Goal: Task Accomplishment & Management: Use online tool/utility

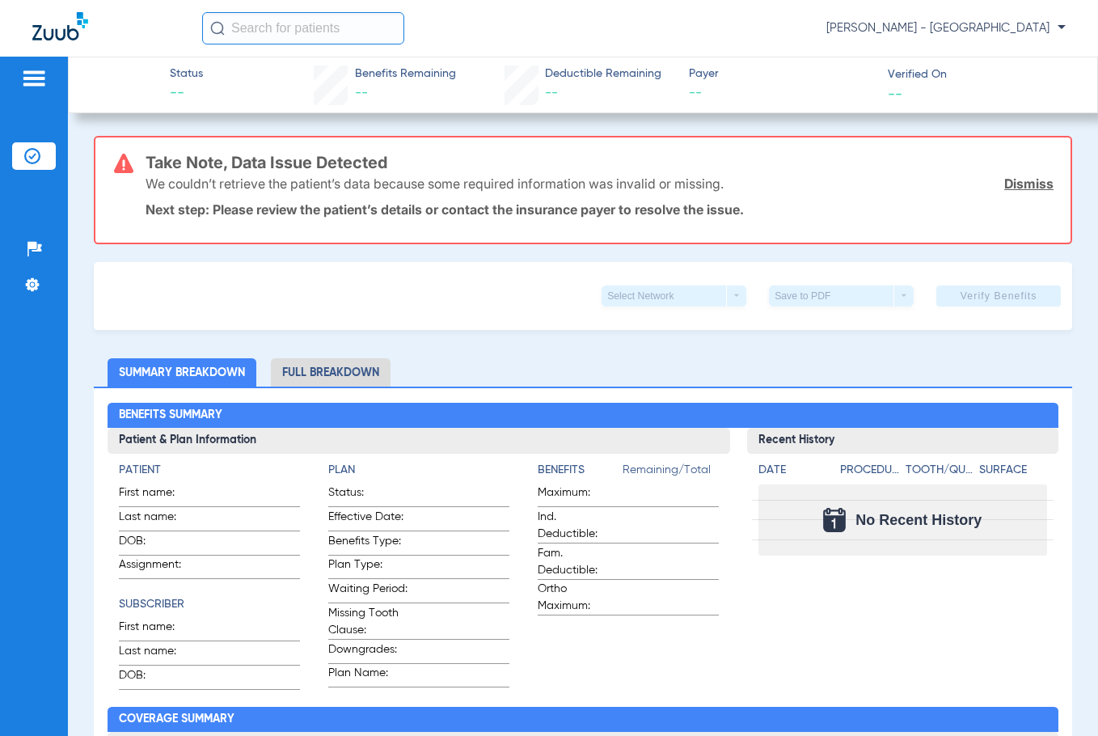
click at [296, 26] on input "text" at bounding box center [303, 28] width 202 height 32
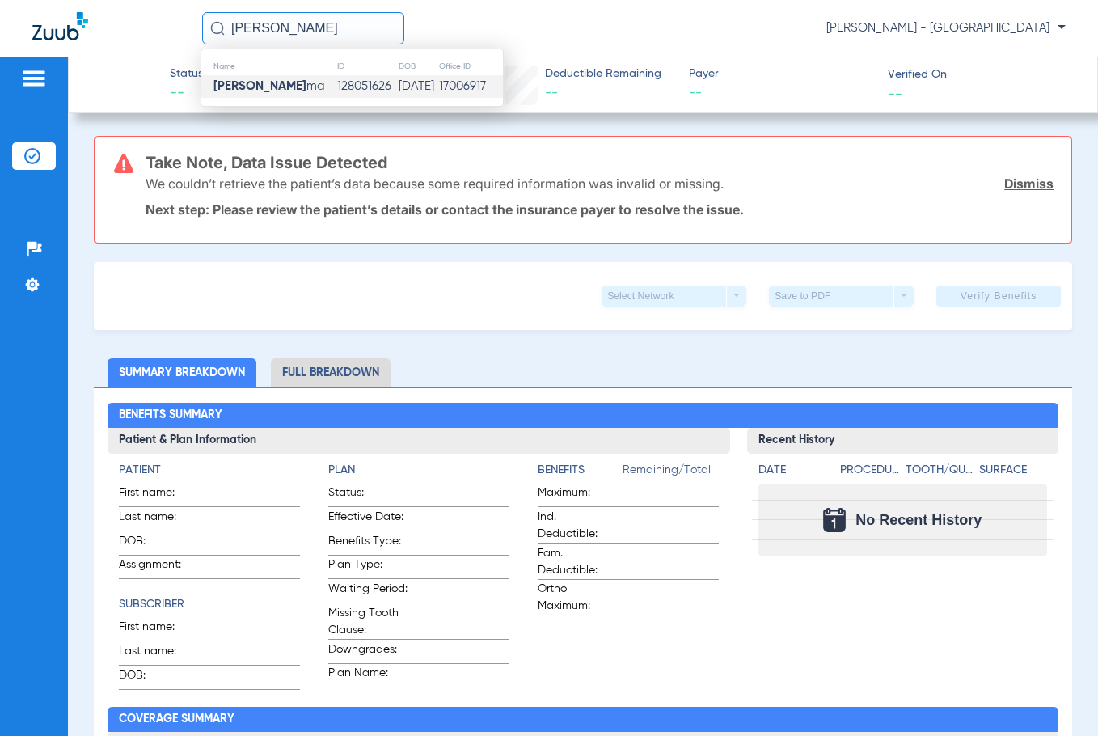
type input "[PERSON_NAME]"
click at [303, 87] on td "[PERSON_NAME] ma" at bounding box center [268, 86] width 135 height 23
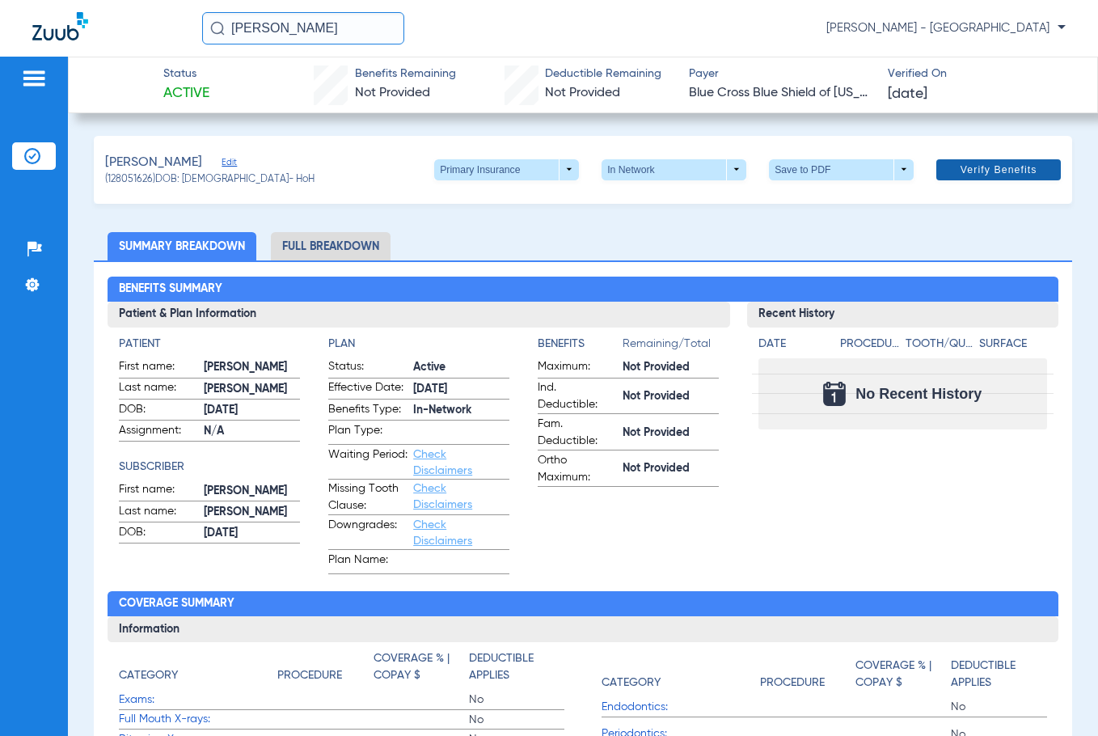
click at [985, 166] on span "Verify Benefits" at bounding box center [999, 169] width 77 height 13
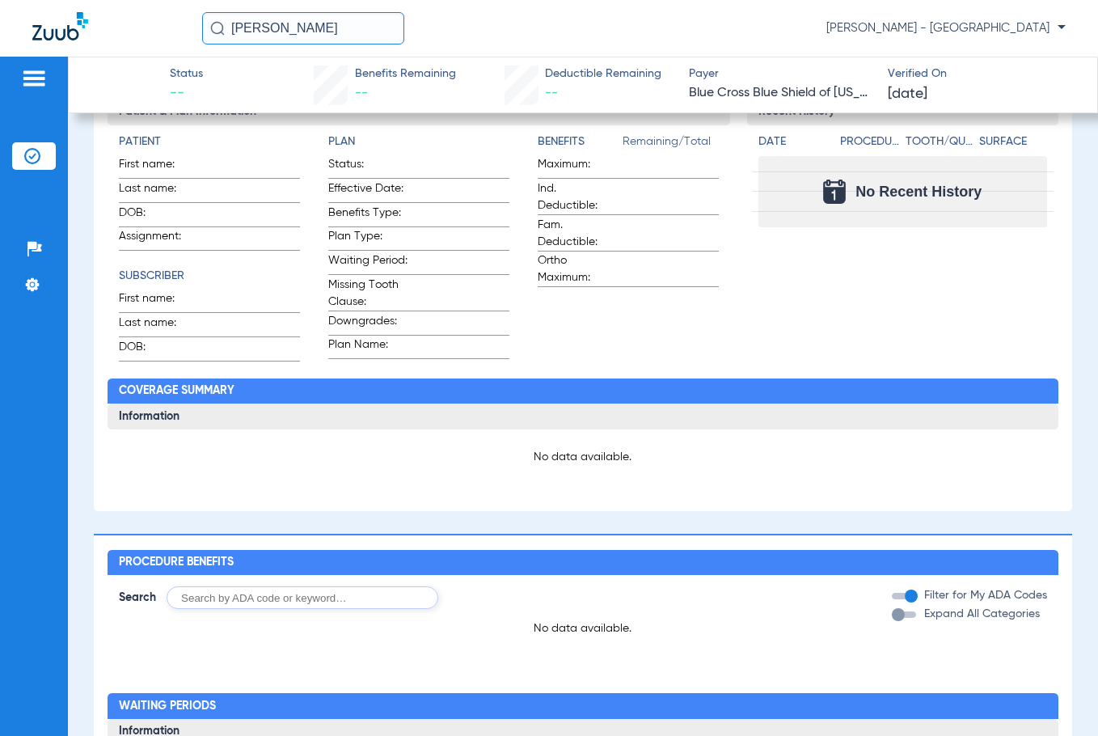
scroll to position [324, 0]
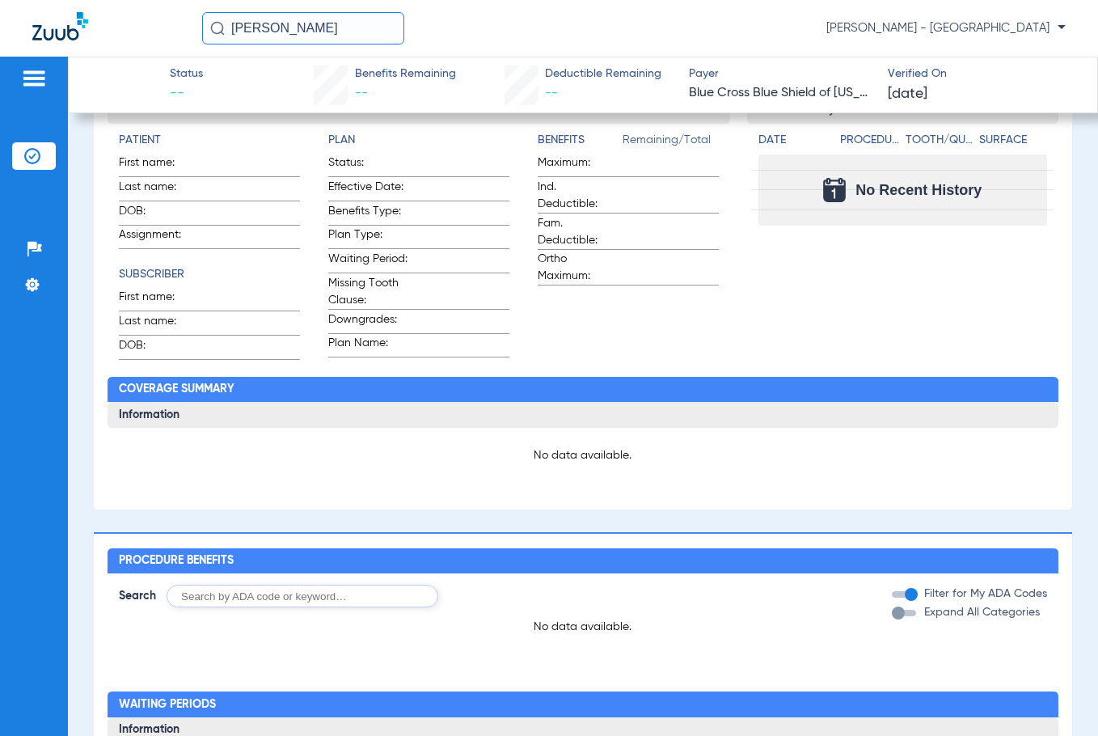
click at [748, 79] on span "Payer" at bounding box center [781, 74] width 184 height 17
click at [789, 84] on span "Blue Cross Blue Shield of [US_STATE]" at bounding box center [781, 93] width 184 height 20
click at [758, 89] on span "Blue Cross Blue Shield of [US_STATE]" at bounding box center [781, 93] width 184 height 20
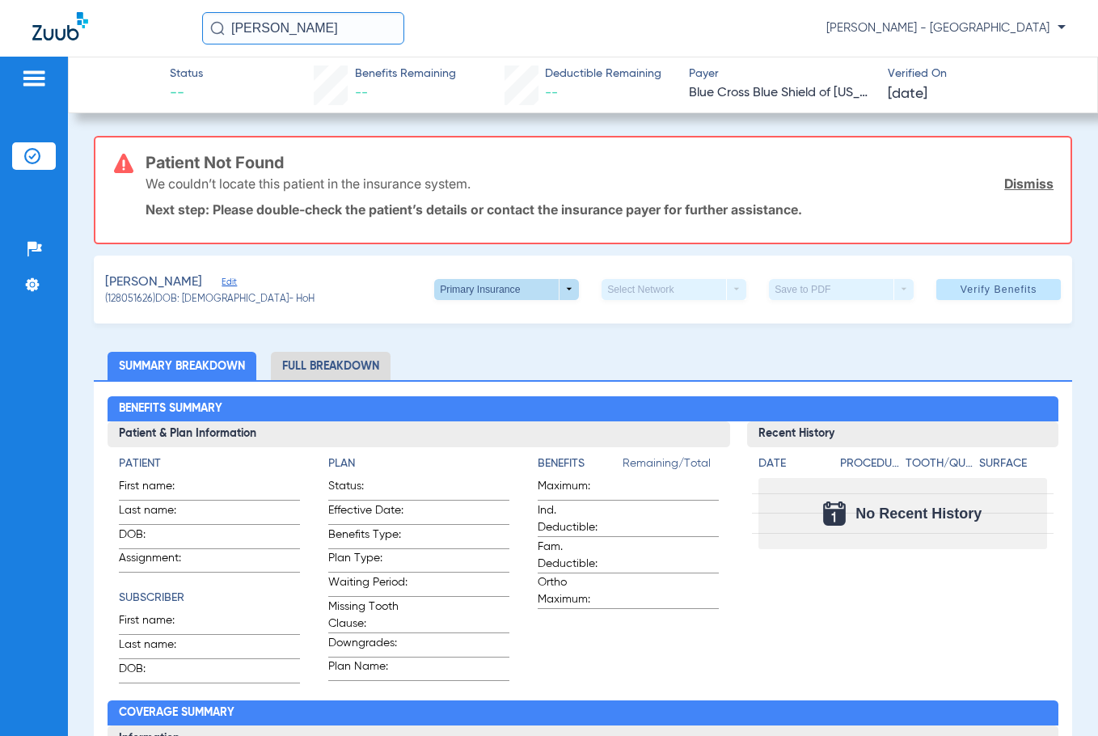
click at [521, 283] on span at bounding box center [506, 289] width 145 height 21
click at [476, 346] on button "Secondary Insurance" at bounding box center [490, 353] width 133 height 32
